Goal: Check status

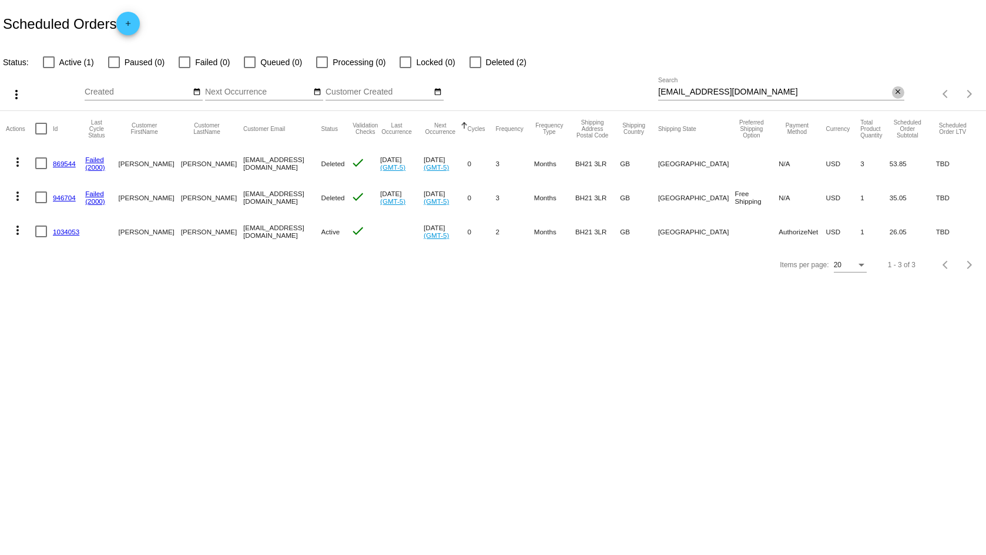
click at [899, 91] on mat-icon "close" at bounding box center [898, 92] width 8 height 9
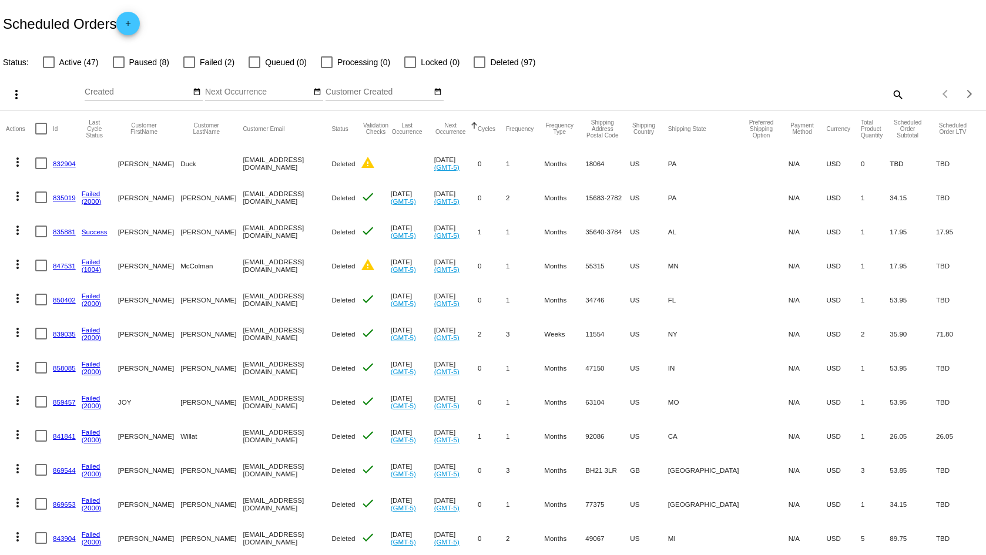
click at [49, 62] on div at bounding box center [49, 62] width 12 height 12
click at [49, 68] on input "Active (47)" at bounding box center [48, 68] width 1 height 1
checkbox input "true"
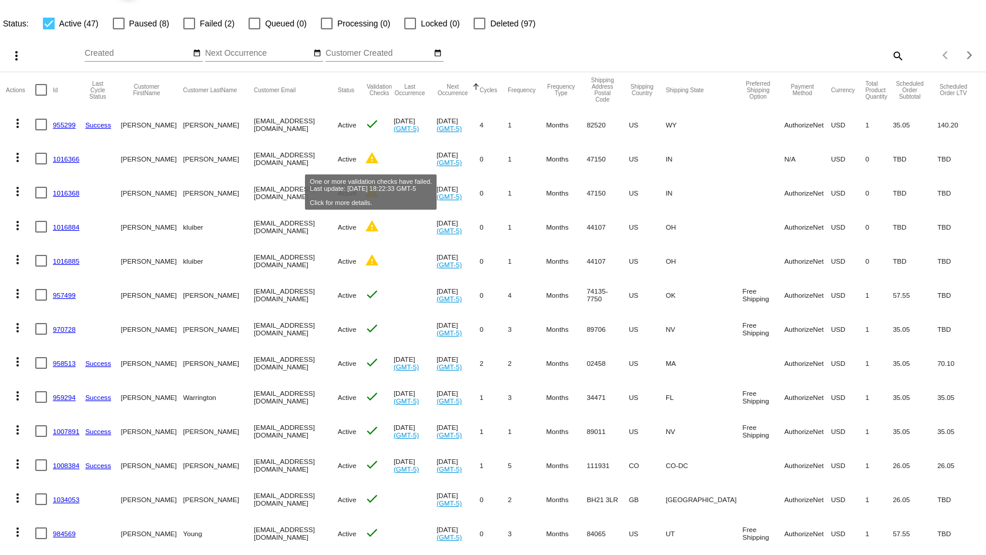
scroll to position [59, 0]
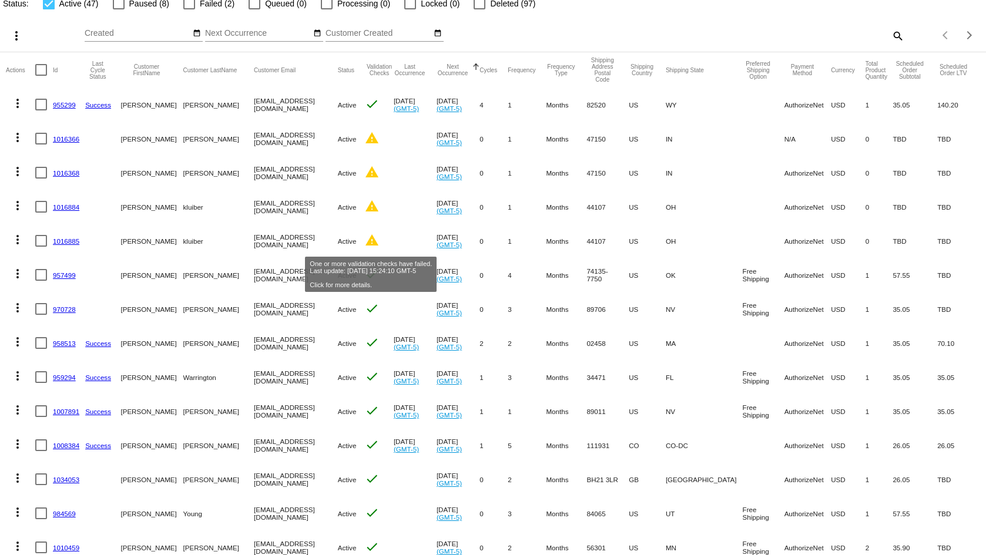
click at [373, 241] on mat-icon "warning" at bounding box center [372, 240] width 14 height 14
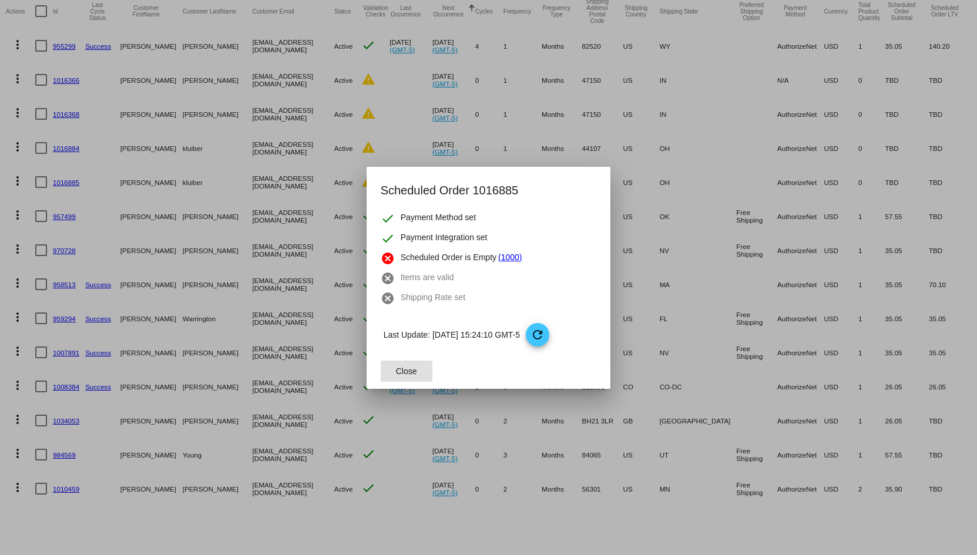
click at [408, 139] on div at bounding box center [488, 277] width 977 height 555
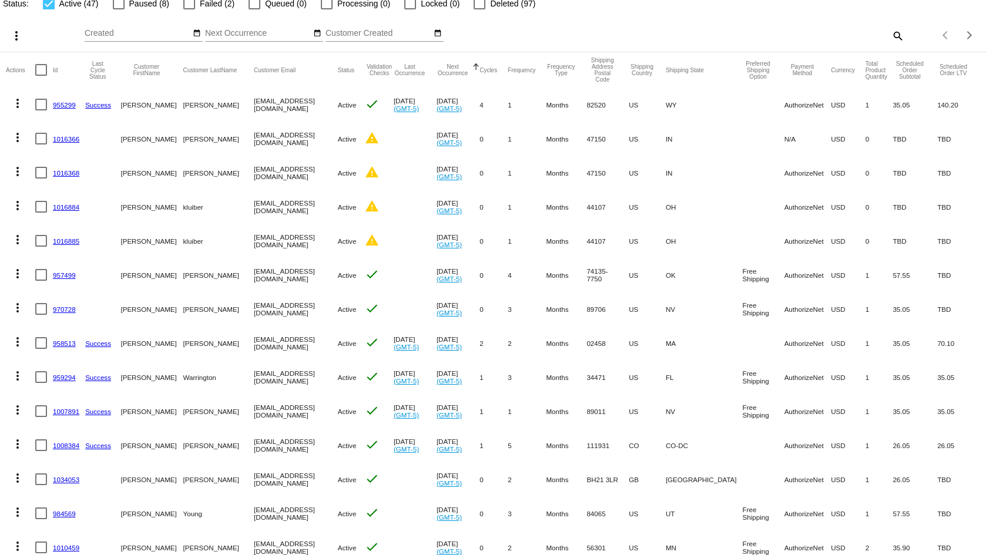
click at [371, 182] on mat-cell "warning" at bounding box center [379, 173] width 29 height 34
click at [374, 206] on mat-icon "warning" at bounding box center [372, 206] width 14 height 14
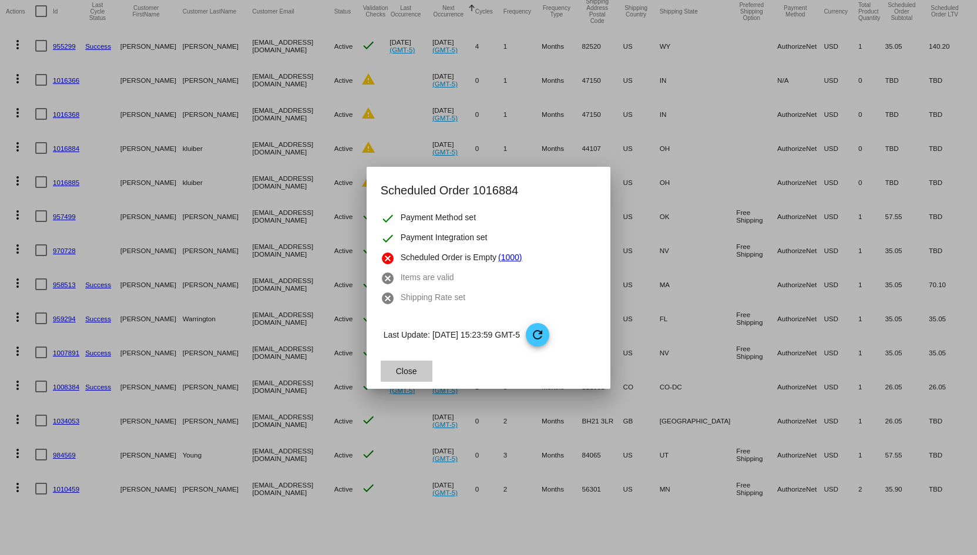
click at [411, 370] on span "Close" at bounding box center [406, 371] width 21 height 9
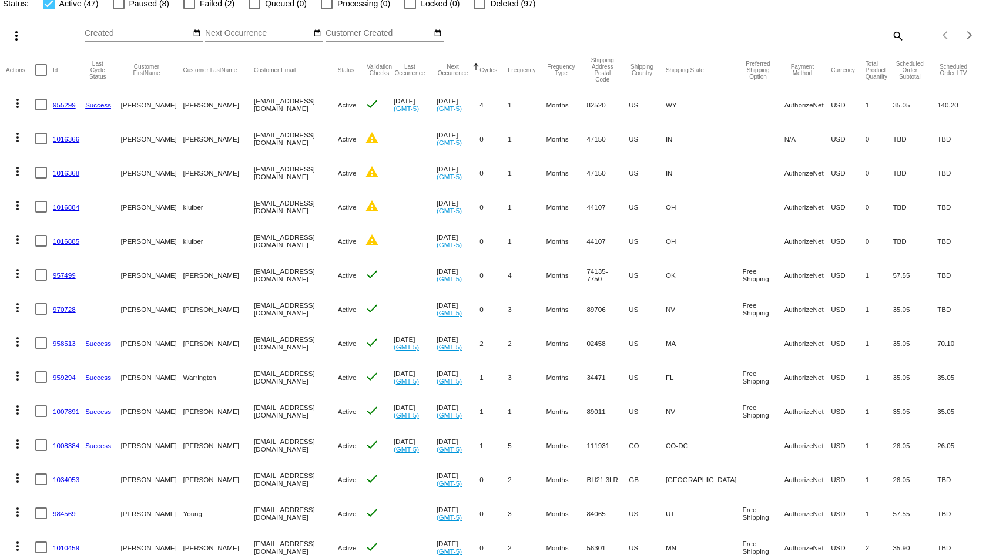
click at [651, 30] on div "Sep Jan Feb Mar Apr Su Mo" at bounding box center [372, 35] width 574 height 33
